Goal: Transaction & Acquisition: Purchase product/service

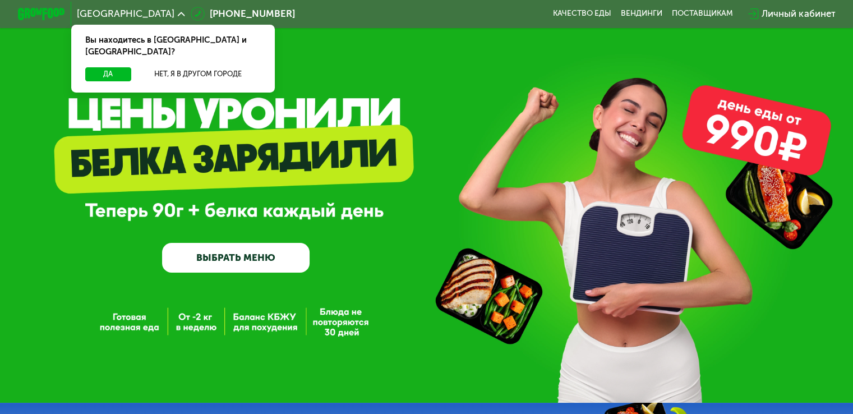
click at [178, 12] on icon at bounding box center [181, 14] width 7 height 7
click at [195, 67] on button "Нет, я в другом городе" at bounding box center [198, 74] width 125 height 14
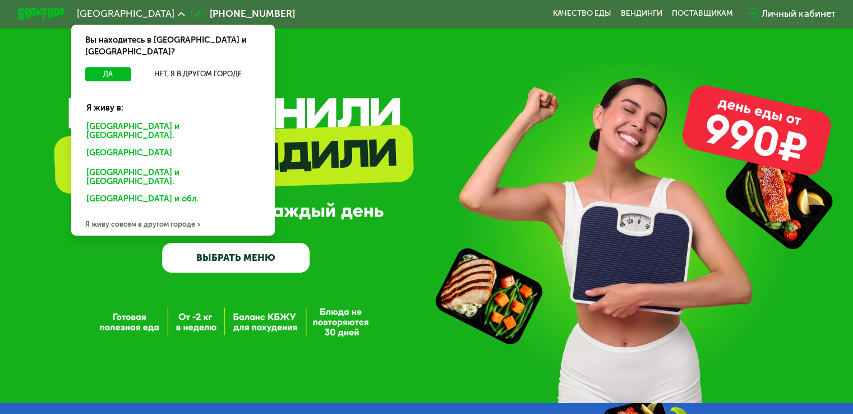
click at [131, 145] on div "[GEOGRAPHIC_DATA] и [GEOGRAPHIC_DATA]." at bounding box center [170, 154] width 185 height 19
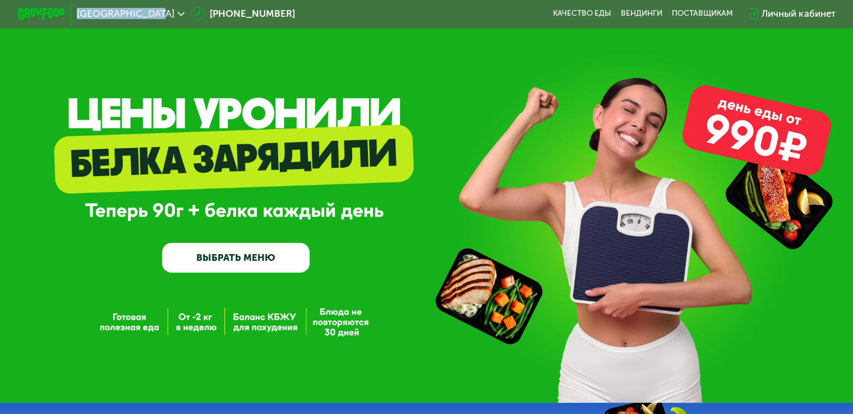
drag, startPoint x: 152, startPoint y: 15, endPoint x: 74, endPoint y: 15, distance: 78.0
click at [77, 15] on span "[GEOGRAPHIC_DATA]" at bounding box center [126, 14] width 98 height 10
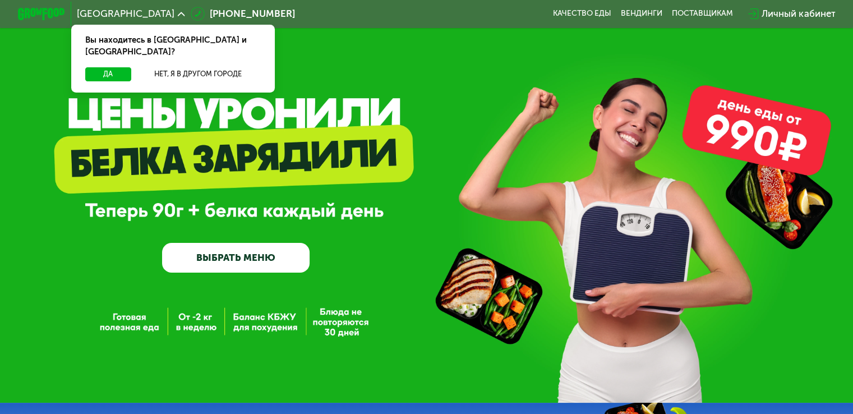
click at [285, 73] on div "GrowFood — доставка правильного питания ВЫБРАТЬ МЕНЮ" at bounding box center [426, 201] width 853 height 403
